Goal: Navigation & Orientation: Go to known website

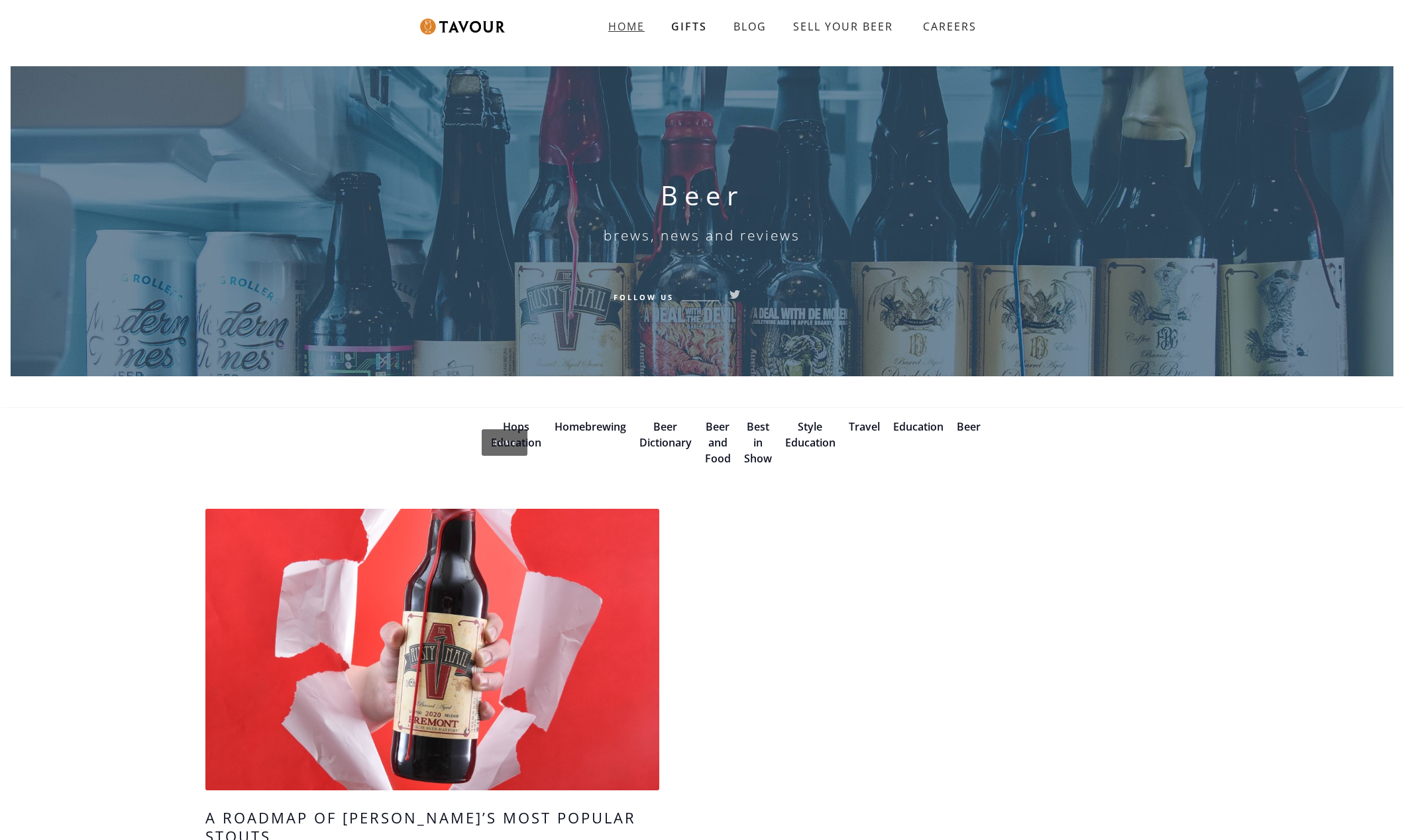
click at [630, 25] on strong "HOME" at bounding box center [626, 27] width 36 height 15
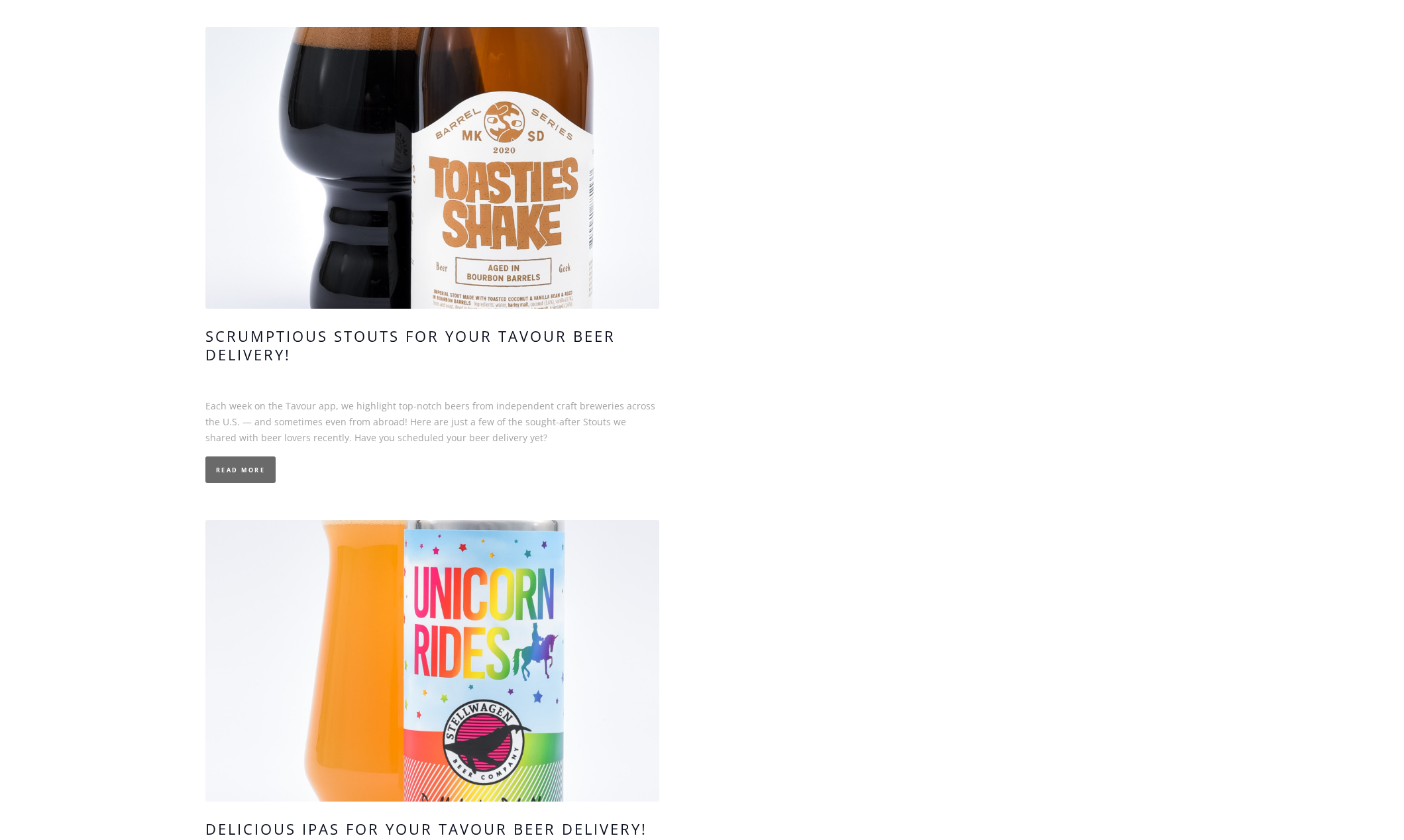
scroll to position [11549, 0]
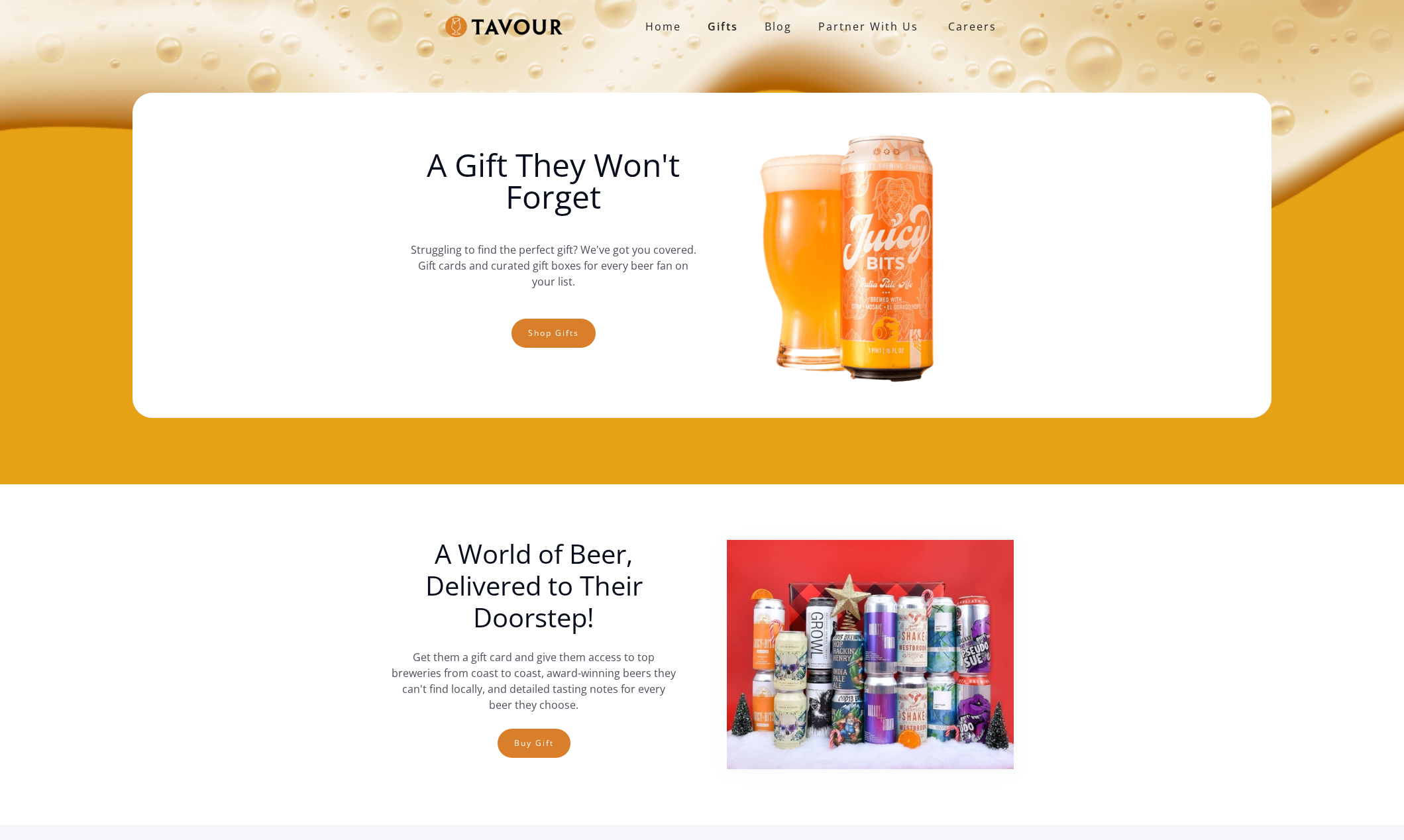
click at [1183, 594] on section "A World of Beer, Delivered to Their Doorstep! Get them a gift card and give the…" at bounding box center [702, 654] width 1404 height 341
click at [662, 30] on strong "Home" at bounding box center [663, 27] width 36 height 15
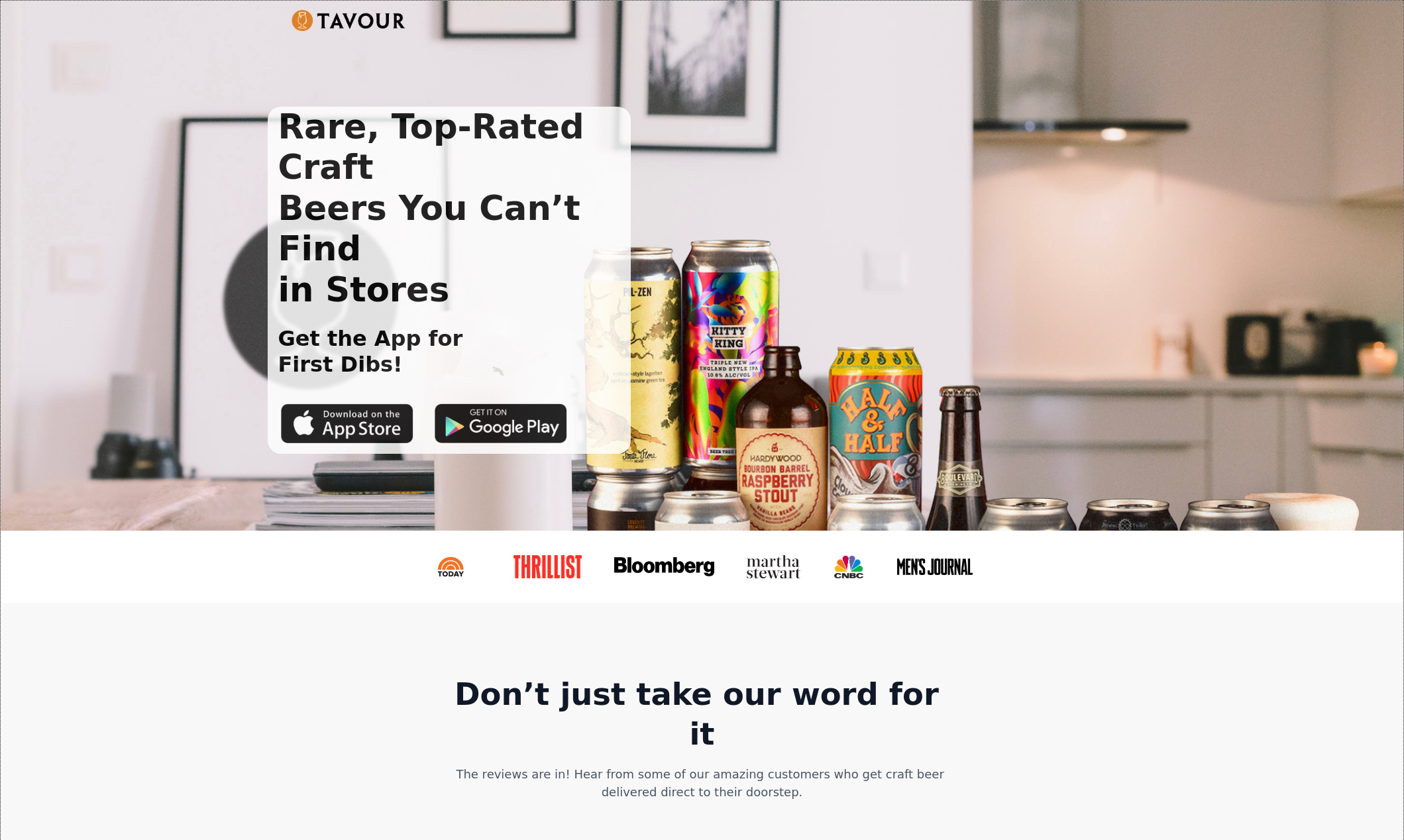
click at [326, 22] on img at bounding box center [349, 20] width 114 height 22
